Goal: Task Accomplishment & Management: Manage account settings

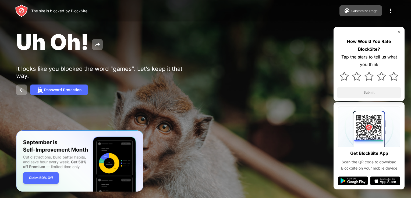
click at [390, 11] on img at bounding box center [390, 11] width 6 height 6
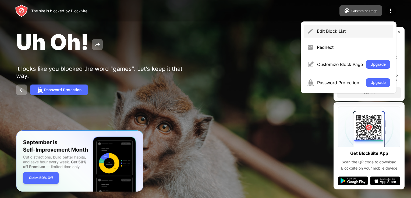
click at [360, 33] on div "Edit Block List" at bounding box center [353, 30] width 73 height 5
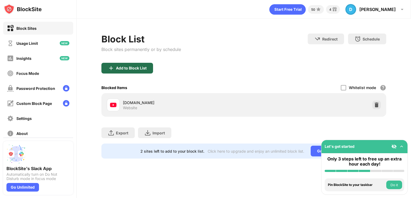
click at [138, 73] on div "Add to Block List" at bounding box center [127, 68] width 52 height 11
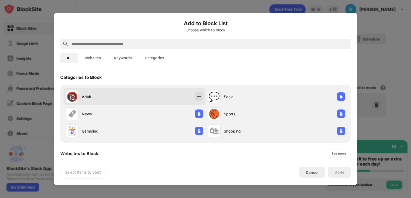
click at [124, 100] on div "🔞 Adult" at bounding box center [100, 96] width 69 height 13
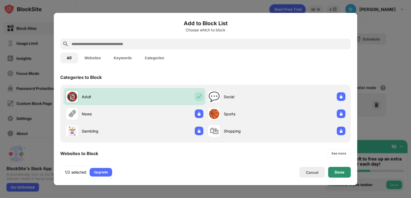
click at [339, 176] on div "Done" at bounding box center [339, 172] width 23 height 11
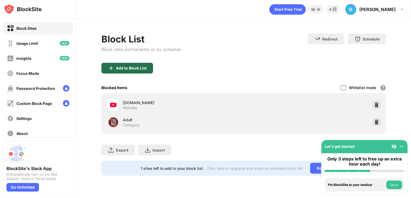
click at [145, 66] on div "Add to Block List" at bounding box center [131, 68] width 31 height 4
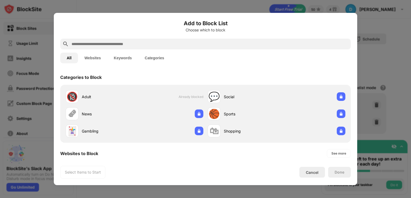
click at [161, 48] on div at bounding box center [205, 44] width 290 height 11
click at [144, 44] on input "text" at bounding box center [209, 44] width 277 height 6
